Goal: Task Accomplishment & Management: Manage account settings

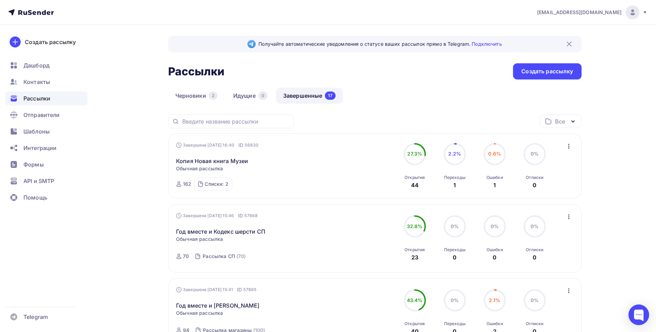
click at [73, 101] on div "Рассылки" at bounding box center [47, 99] width 82 height 14
click at [573, 120] on icon "button" at bounding box center [573, 121] width 8 height 8
click at [47, 119] on div "Отправители" at bounding box center [47, 115] width 82 height 14
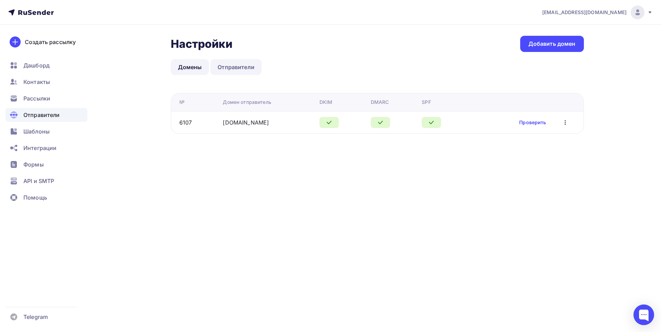
click at [241, 69] on link "Отправители" at bounding box center [235, 67] width 51 height 16
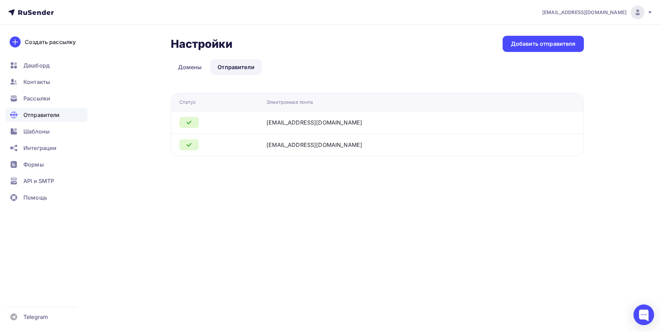
click at [186, 123] on icon at bounding box center [189, 122] width 8 height 8
click at [189, 123] on icon at bounding box center [189, 122] width 8 height 8
click at [194, 121] on div at bounding box center [188, 122] width 19 height 11
click at [298, 122] on div "polina.anisimova@goodwinbooks.ru" at bounding box center [315, 122] width 96 height 8
drag, startPoint x: 356, startPoint y: 122, endPoint x: 363, endPoint y: 122, distance: 6.2
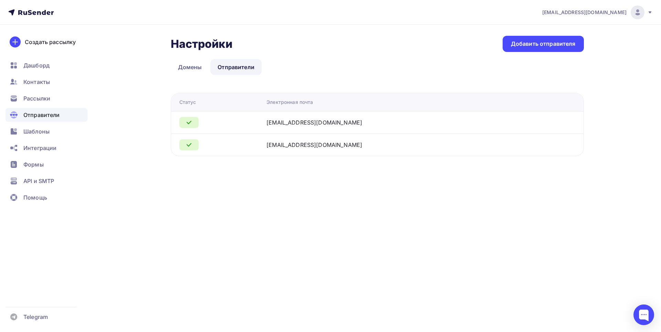
click at [357, 122] on div "polina.anisimova@goodwinbooks.ru" at bounding box center [315, 122] width 96 height 8
click at [403, 122] on div "polina.anisimova@goodwinbooks.ru" at bounding box center [353, 122] width 172 height 8
click at [540, 43] on div "Добавить отправителя" at bounding box center [543, 44] width 65 height 8
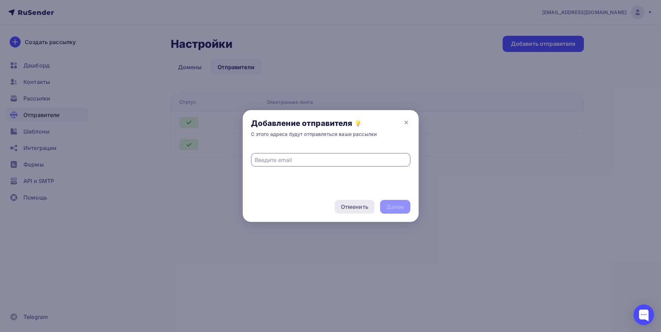
click at [357, 209] on div "Отменить" at bounding box center [355, 207] width 28 height 8
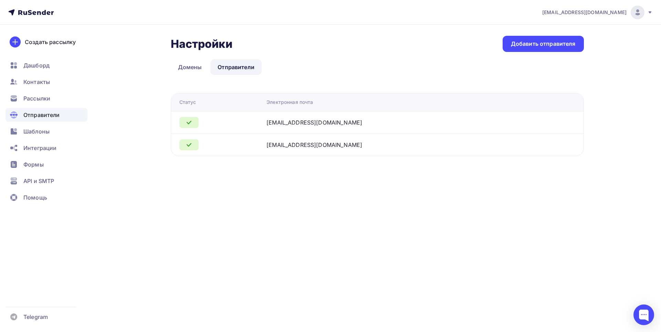
click at [185, 122] on icon at bounding box center [189, 122] width 8 height 8
click at [190, 121] on icon at bounding box center [189, 122] width 8 height 8
drag, startPoint x: 190, startPoint y: 121, endPoint x: 207, endPoint y: 122, distance: 16.9
click at [194, 122] on div at bounding box center [188, 122] width 19 height 11
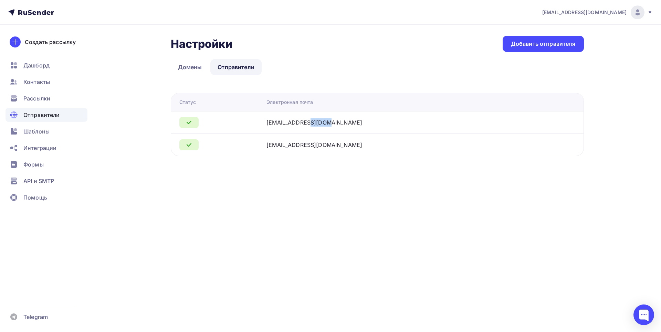
click at [280, 126] on div "polina.anisimova@goodwinbooks.ru" at bounding box center [315, 122] width 96 height 8
drag, startPoint x: 332, startPoint y: 125, endPoint x: 338, endPoint y: 127, distance: 6.1
click at [333, 126] on div "polina.anisimova@goodwinbooks.ru" at bounding box center [315, 122] width 96 height 8
click at [374, 189] on div "chipolle@mail.ru Аккаунт Тарифы Выйти Создать рассылку Дашборд Контакты Рассылк…" at bounding box center [330, 166] width 661 height 332
click at [188, 122] on icon at bounding box center [189, 122] width 8 height 8
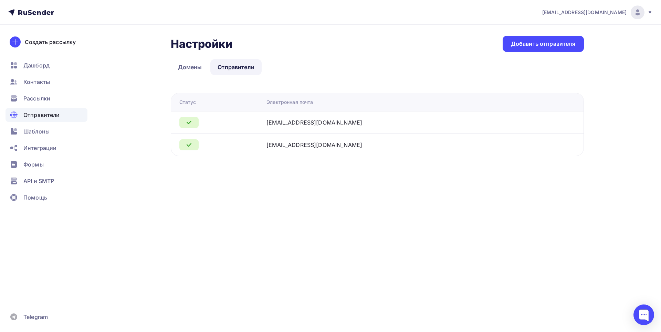
click at [192, 123] on icon at bounding box center [189, 122] width 8 height 8
click at [186, 122] on icon at bounding box center [189, 122] width 8 height 8
click at [188, 125] on icon at bounding box center [189, 122] width 8 height 8
click at [191, 124] on icon at bounding box center [189, 122] width 8 height 8
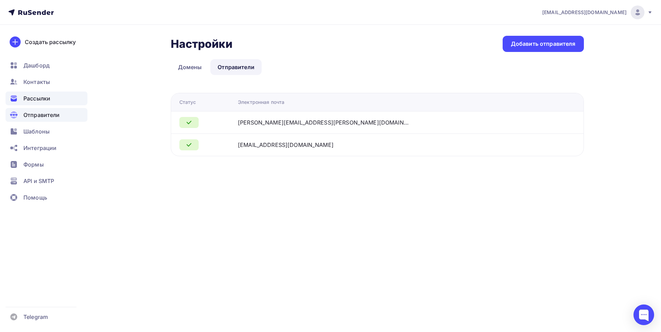
click at [50, 100] on span "Рассылки" at bounding box center [36, 98] width 27 height 8
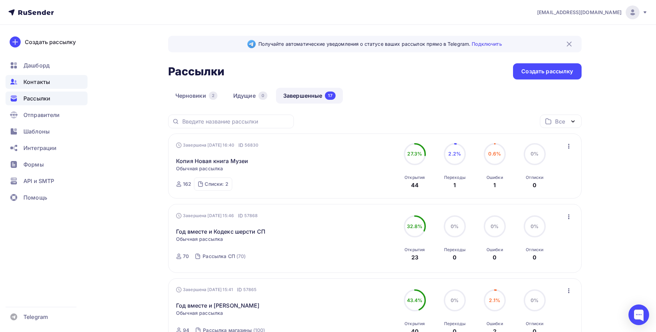
click at [38, 80] on span "Контакты" at bounding box center [36, 82] width 27 height 8
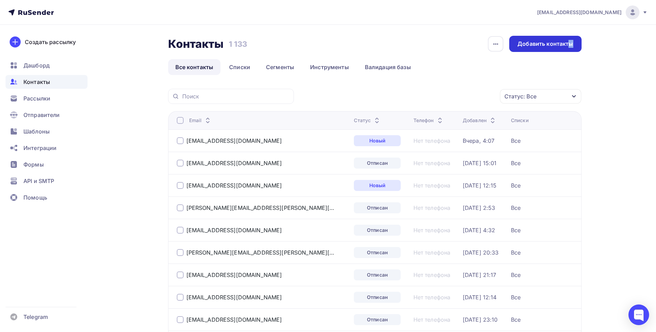
click at [543, 46] on div "Добавить контакты" at bounding box center [544, 44] width 55 height 8
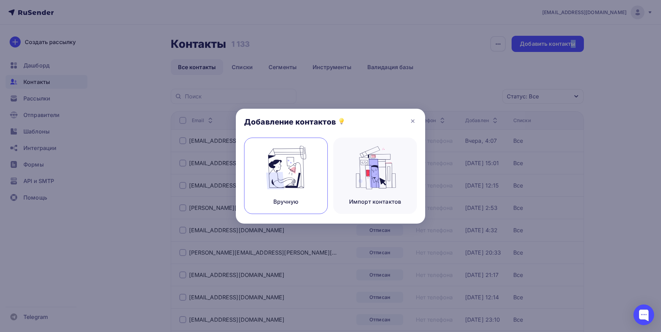
click at [291, 179] on img at bounding box center [286, 167] width 46 height 43
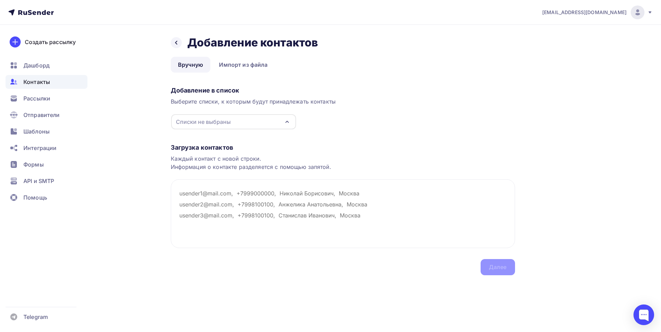
click at [228, 121] on div "Списки не выбраны" at bounding box center [203, 122] width 55 height 8
